Goal: Information Seeking & Learning: Understand process/instructions

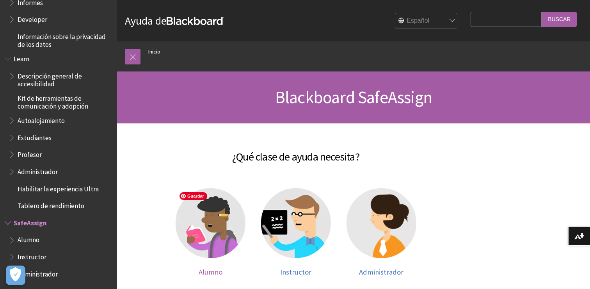
click at [187, 223] on img at bounding box center [211, 223] width 70 height 70
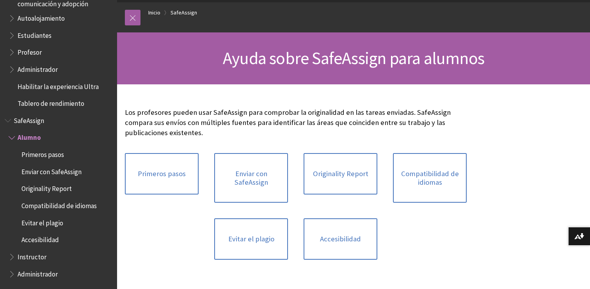
scroll to position [45, 0]
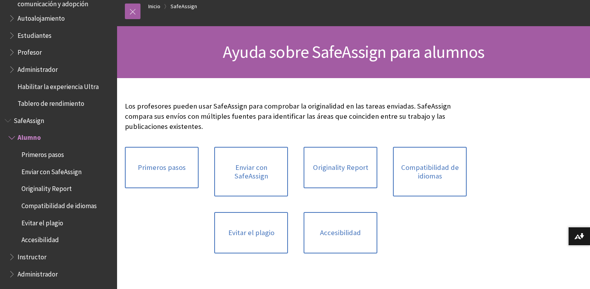
click at [50, 156] on span "Primeros pasos" at bounding box center [42, 153] width 43 height 11
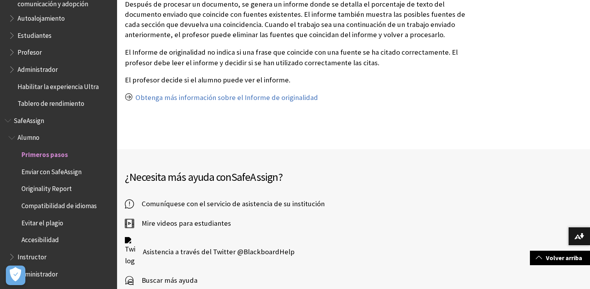
scroll to position [613, 0]
